Goal: Task Accomplishment & Management: Manage account settings

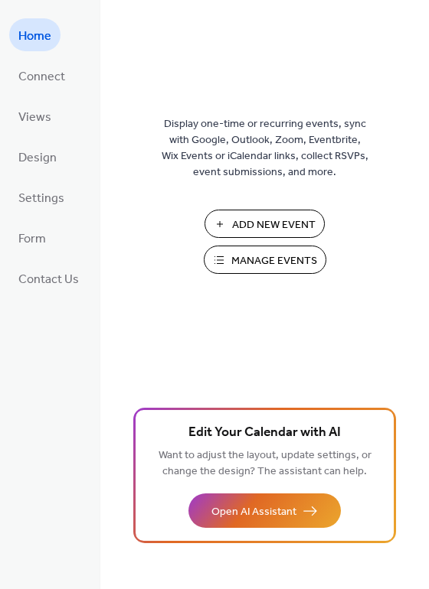
click at [265, 264] on span "Manage Events" at bounding box center [274, 261] width 86 height 16
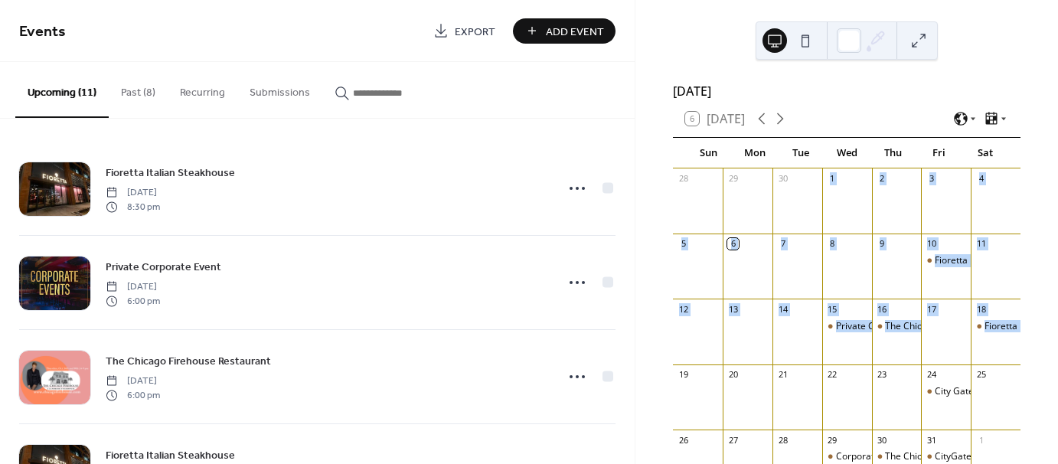
drag, startPoint x: 785, startPoint y: 205, endPoint x: 642, endPoint y: 393, distance: 235.9
click at [642, 393] on div "October 2025 6 Today Sun Mon Tue Wed Thu Fri Sat 28 29 30 1 2 3 4 5 6 7 8 9 10 …" at bounding box center [846, 232] width 423 height 464
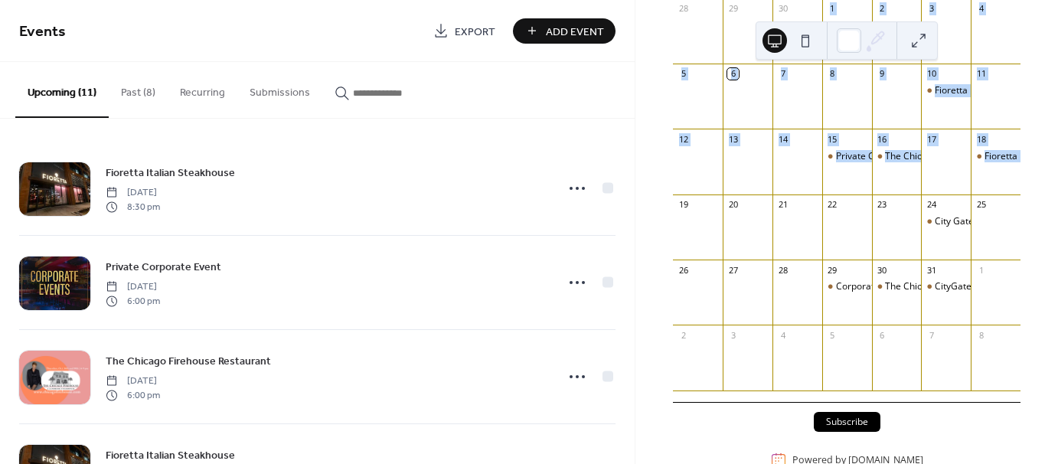
scroll to position [214, 0]
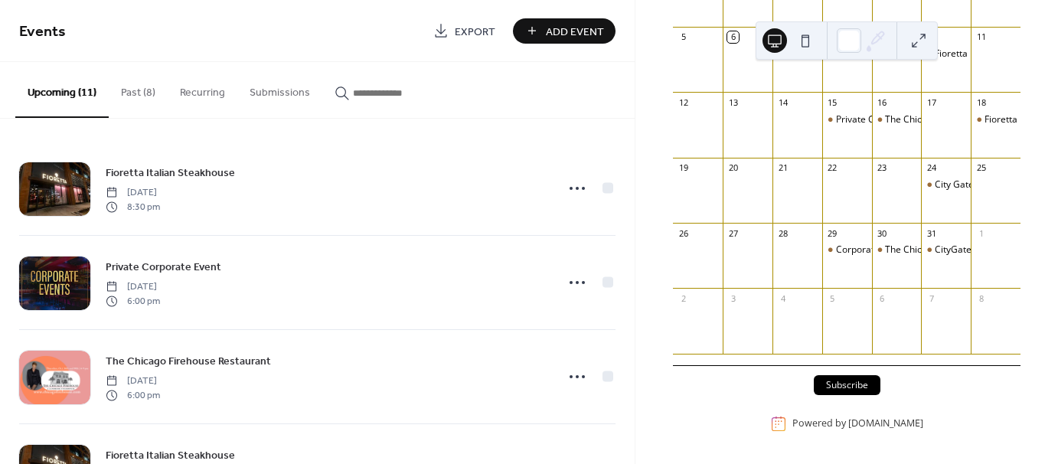
click at [635, 368] on div "October 2025 6 Today Sun Mon Tue Wed Thu Fri Sat 28 29 30 1 2 3 4 5 6 7 8 9 10 …" at bounding box center [846, 232] width 423 height 464
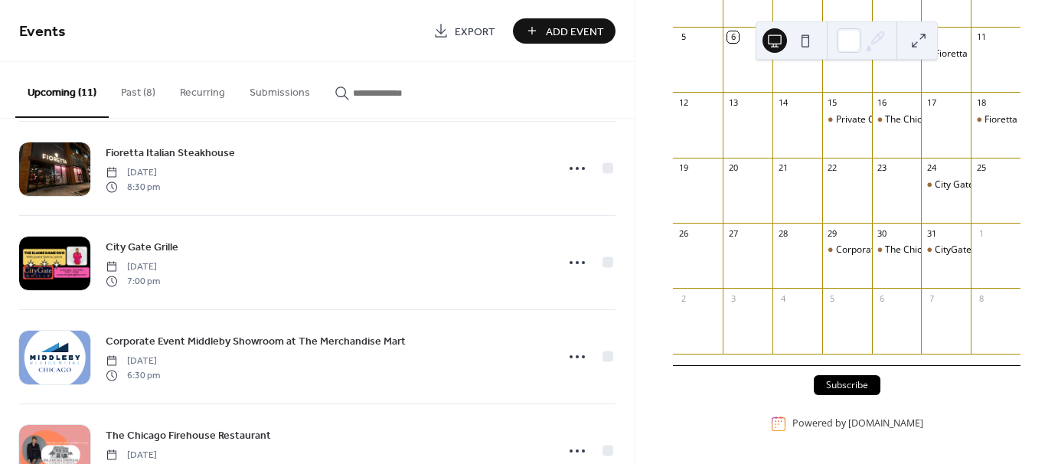
scroll to position [606, 0]
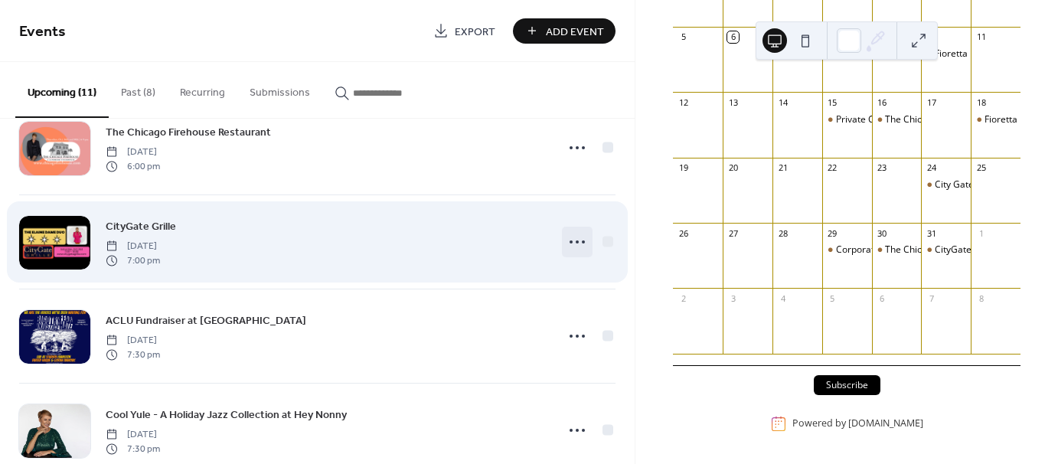
click at [571, 242] on icon at bounding box center [577, 242] width 24 height 24
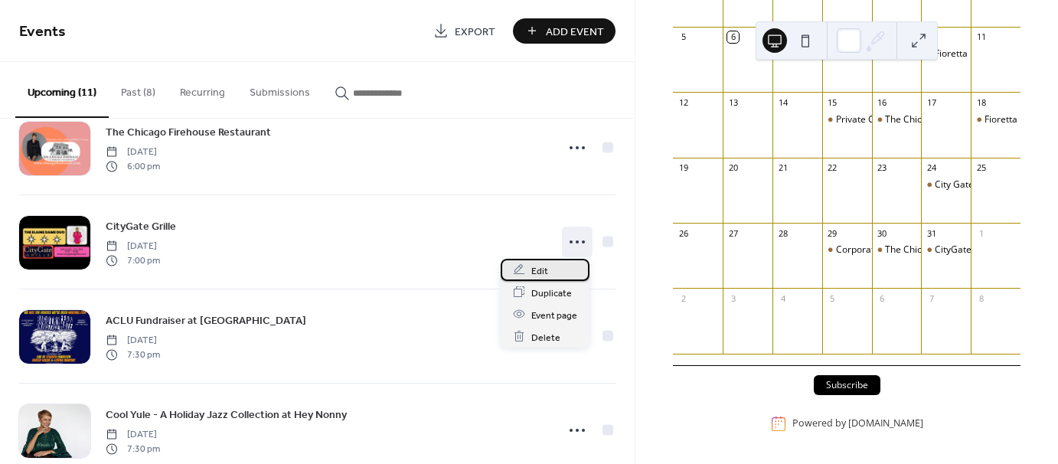
click at [550, 269] on div "Edit" at bounding box center [545, 270] width 89 height 22
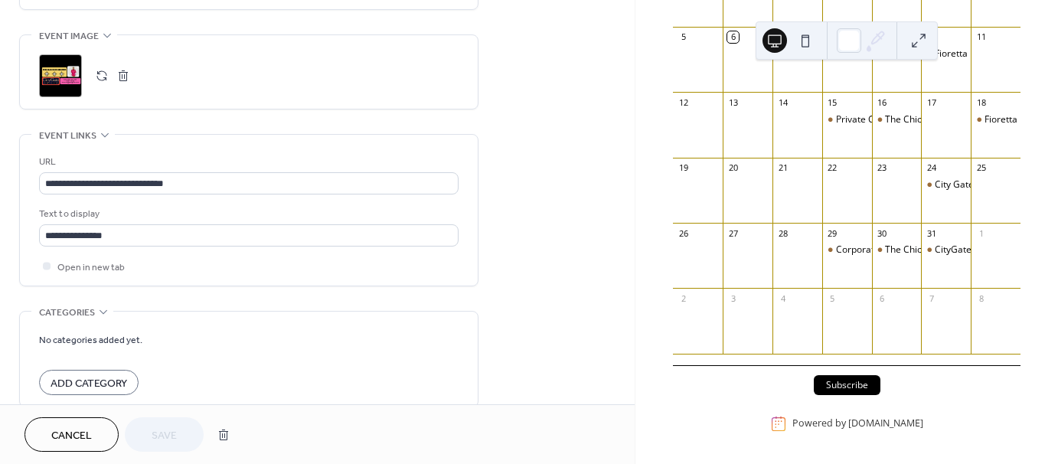
scroll to position [770, 0]
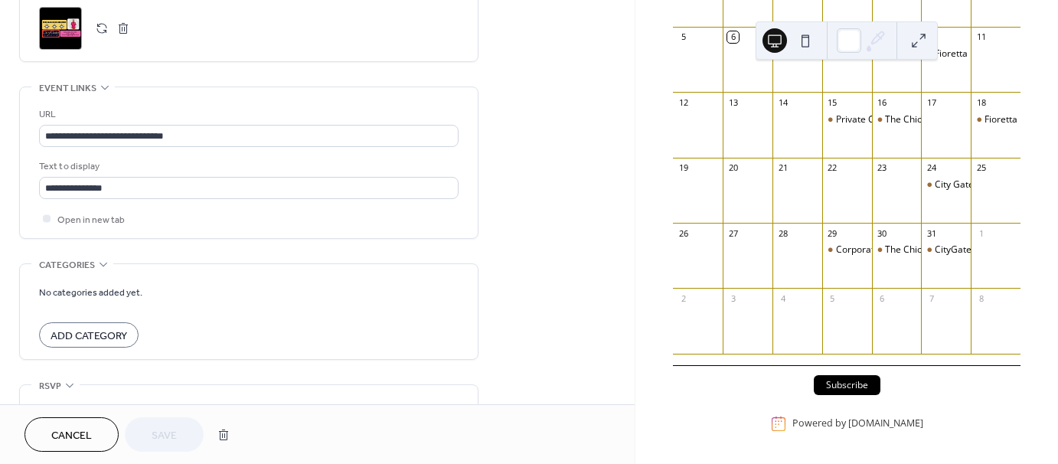
click at [126, 24] on button "button" at bounding box center [123, 28] width 21 height 21
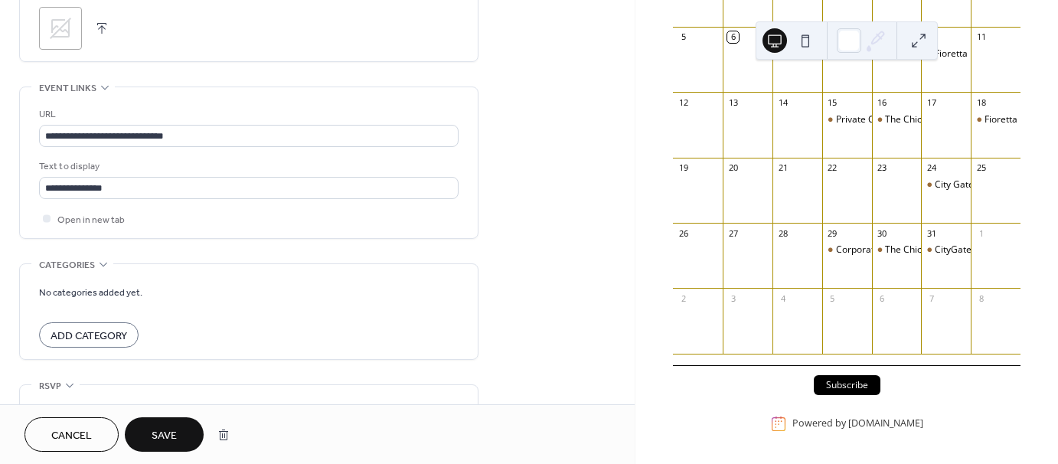
click at [64, 32] on icon at bounding box center [60, 28] width 24 height 24
click at [171, 435] on span "Save" at bounding box center [164, 436] width 25 height 16
